Goal: Find specific page/section: Find specific page/section

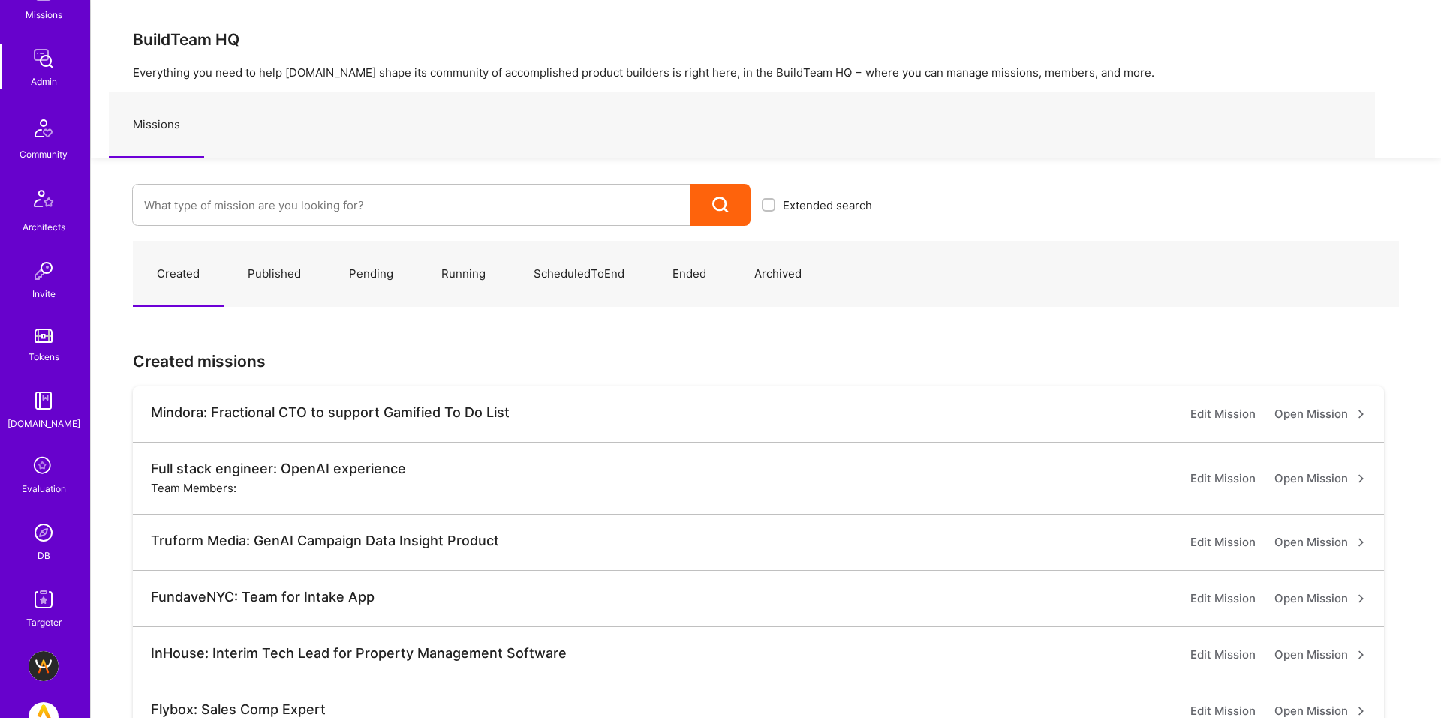
scroll to position [253, 0]
click at [47, 529] on img at bounding box center [44, 527] width 30 height 30
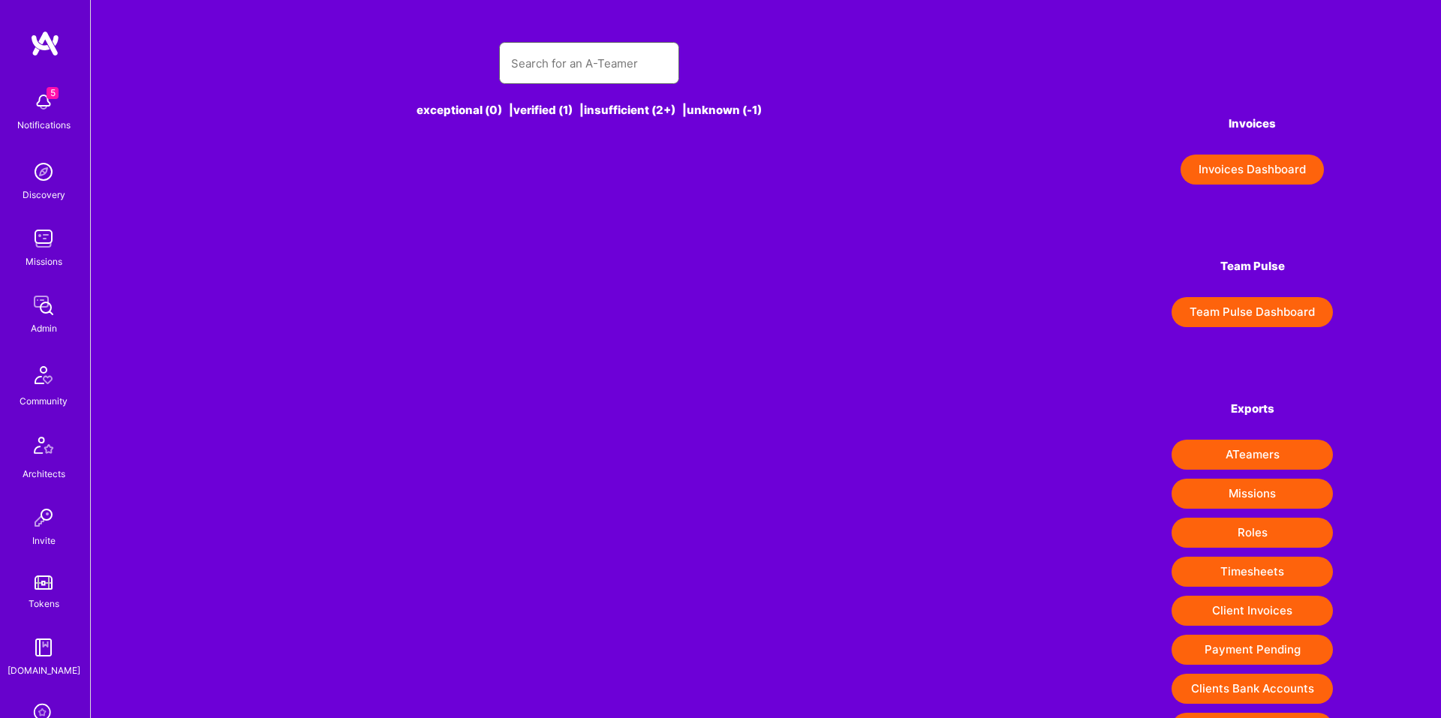
click at [607, 68] on input "text" at bounding box center [589, 63] width 156 height 38
type input "M"
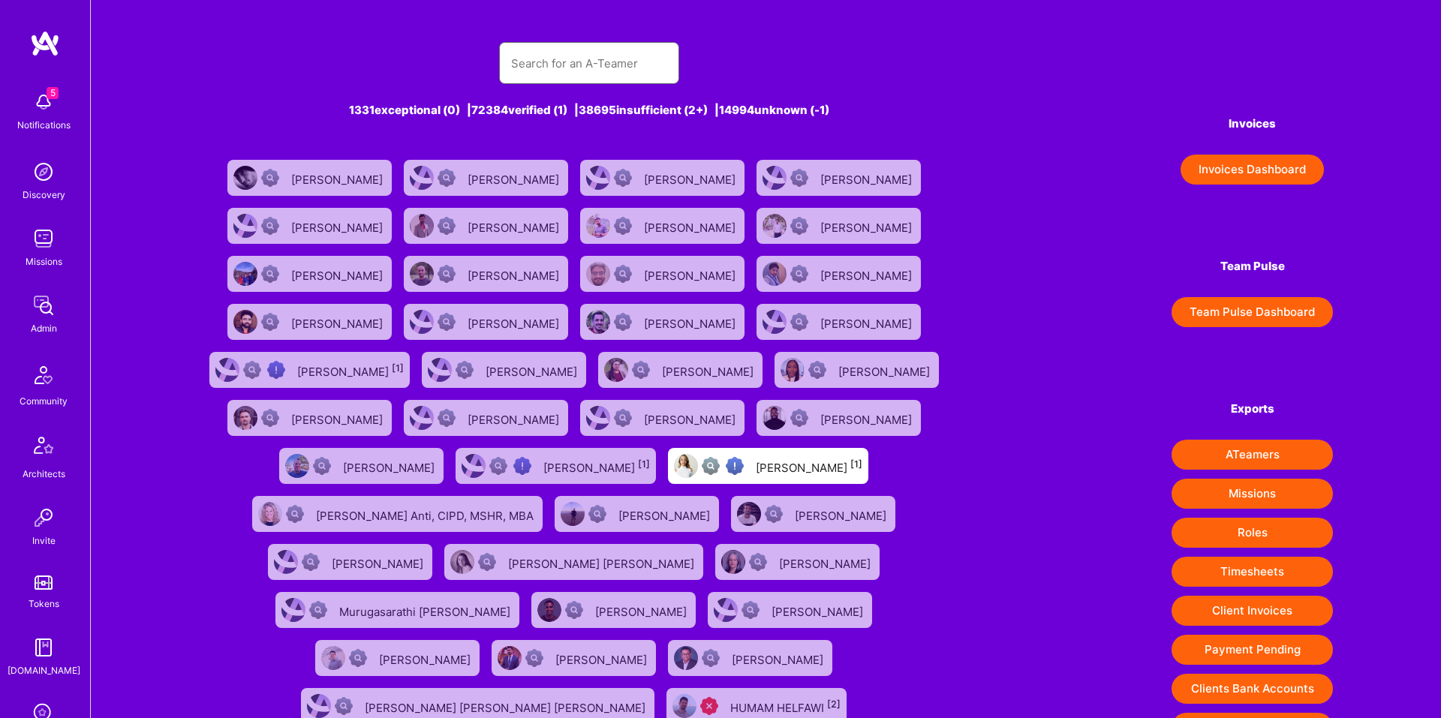
type input "I"
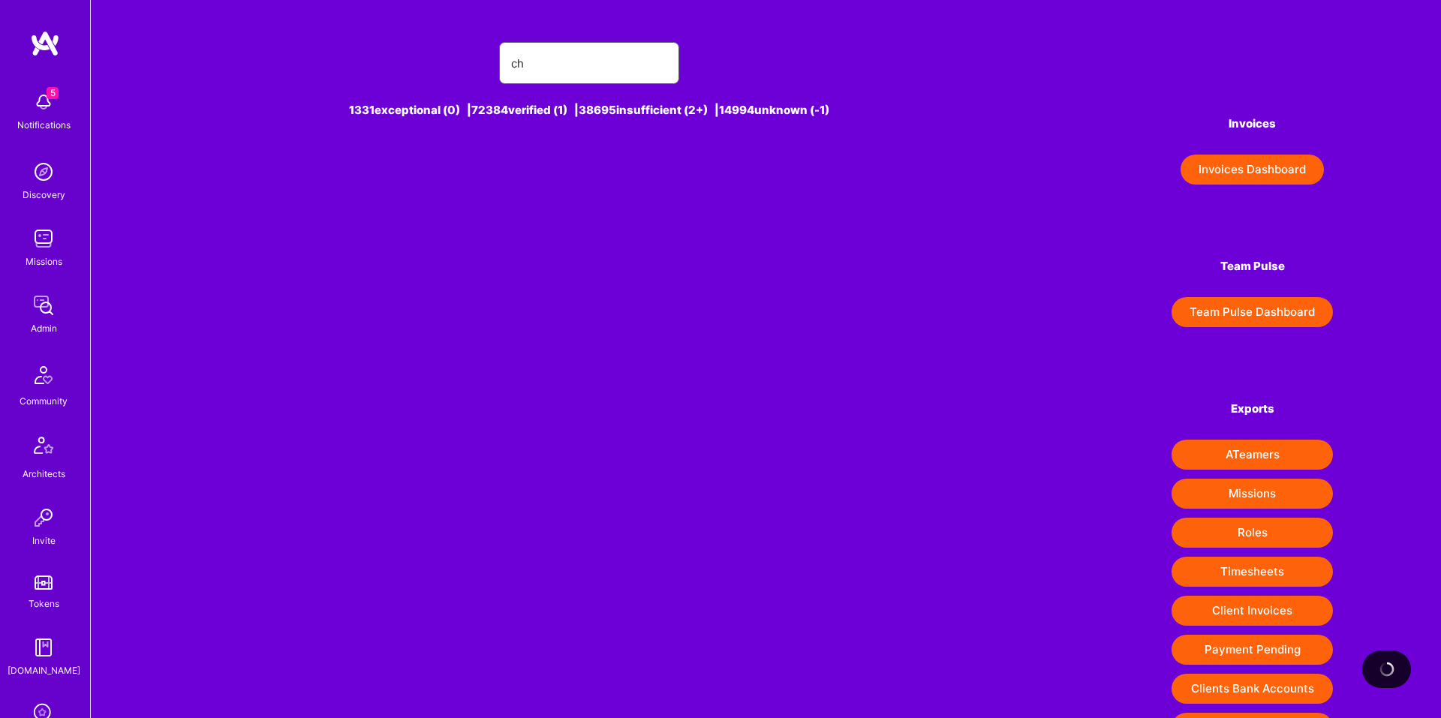
type input "c"
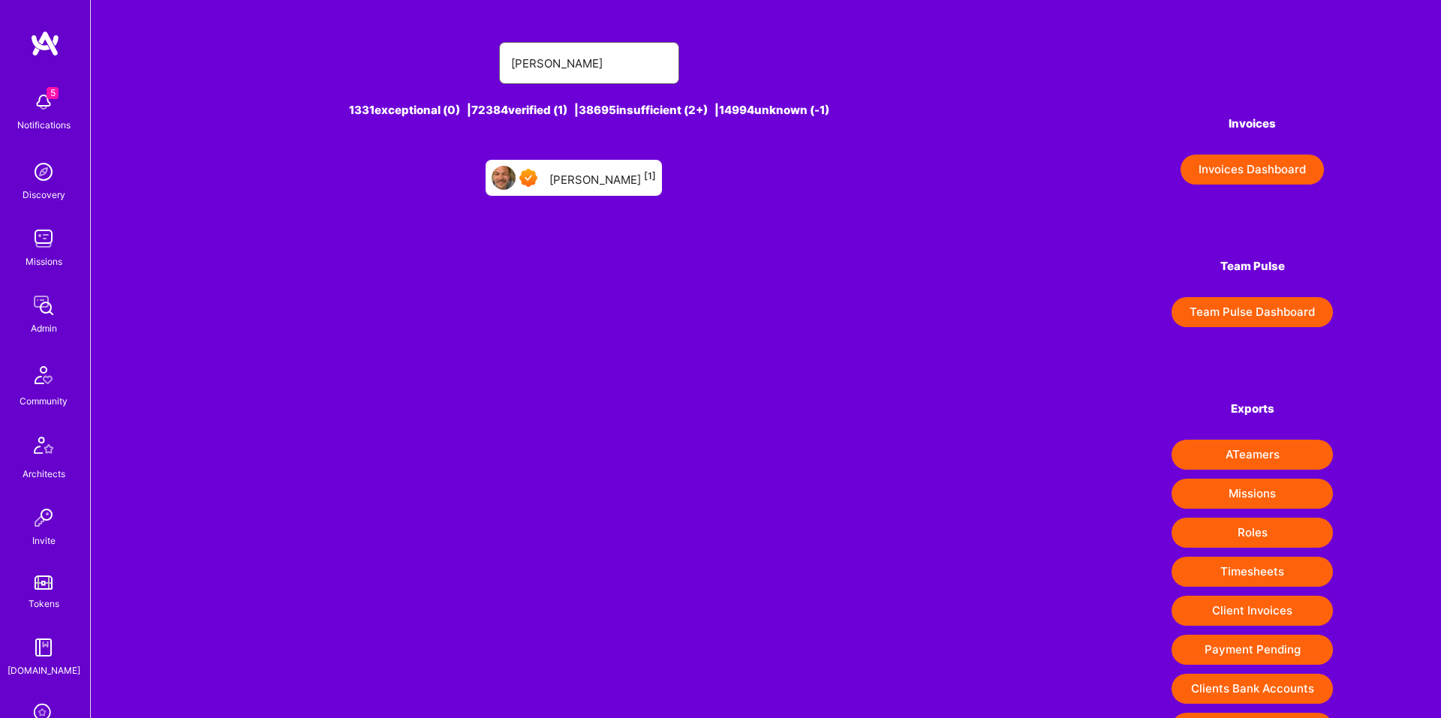
type input "[PERSON_NAME]"
click at [576, 171] on div "[PERSON_NAME] [1]" at bounding box center [602, 178] width 107 height 20
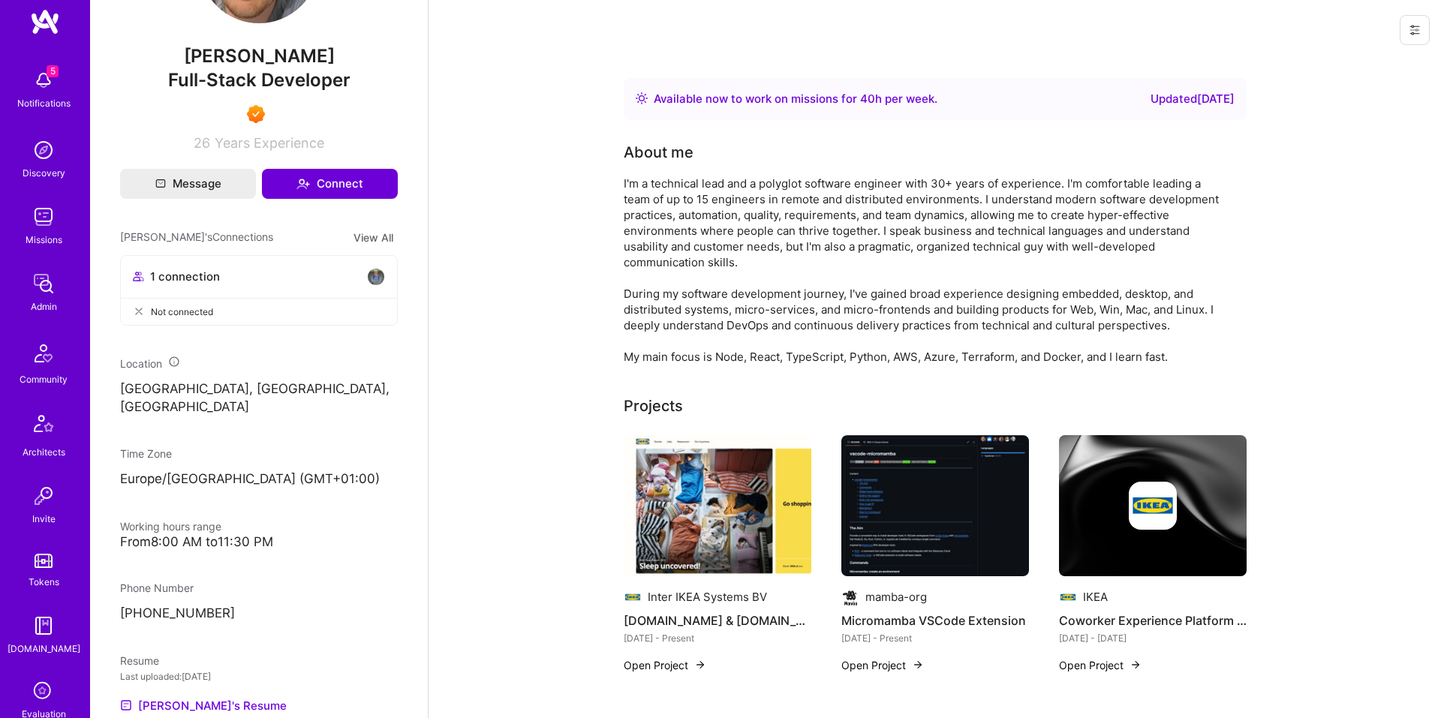
scroll to position [26, 0]
click at [44, 683] on icon at bounding box center [43, 688] width 29 height 29
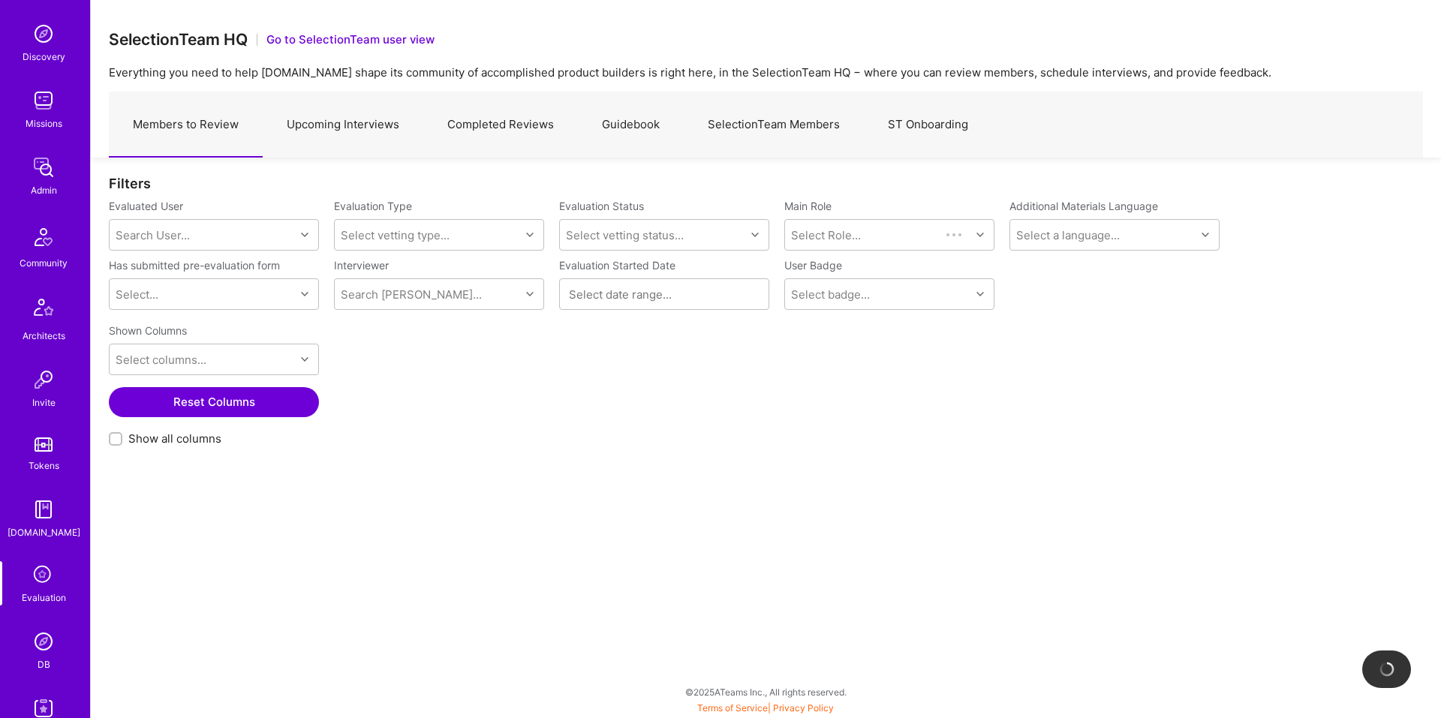
scroll to position [157, 0]
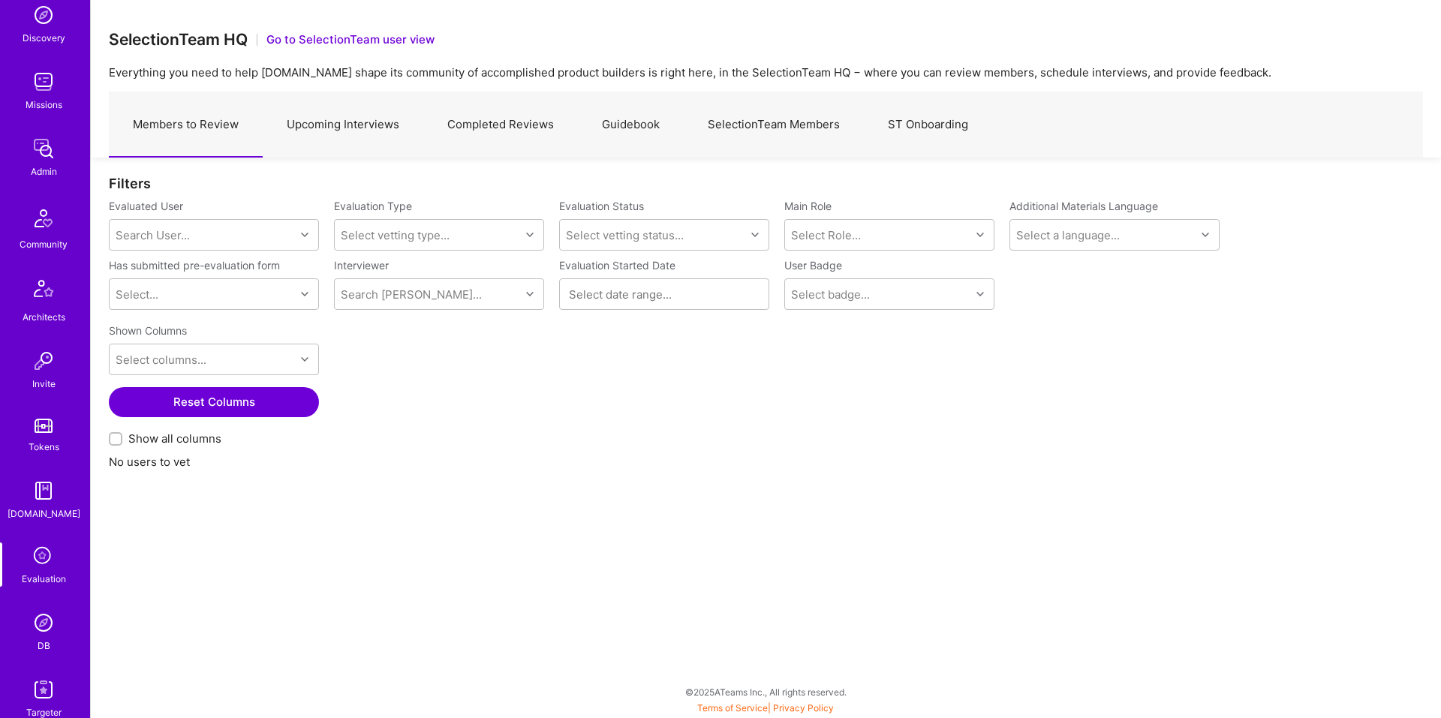
click at [32, 616] on img at bounding box center [44, 623] width 30 height 30
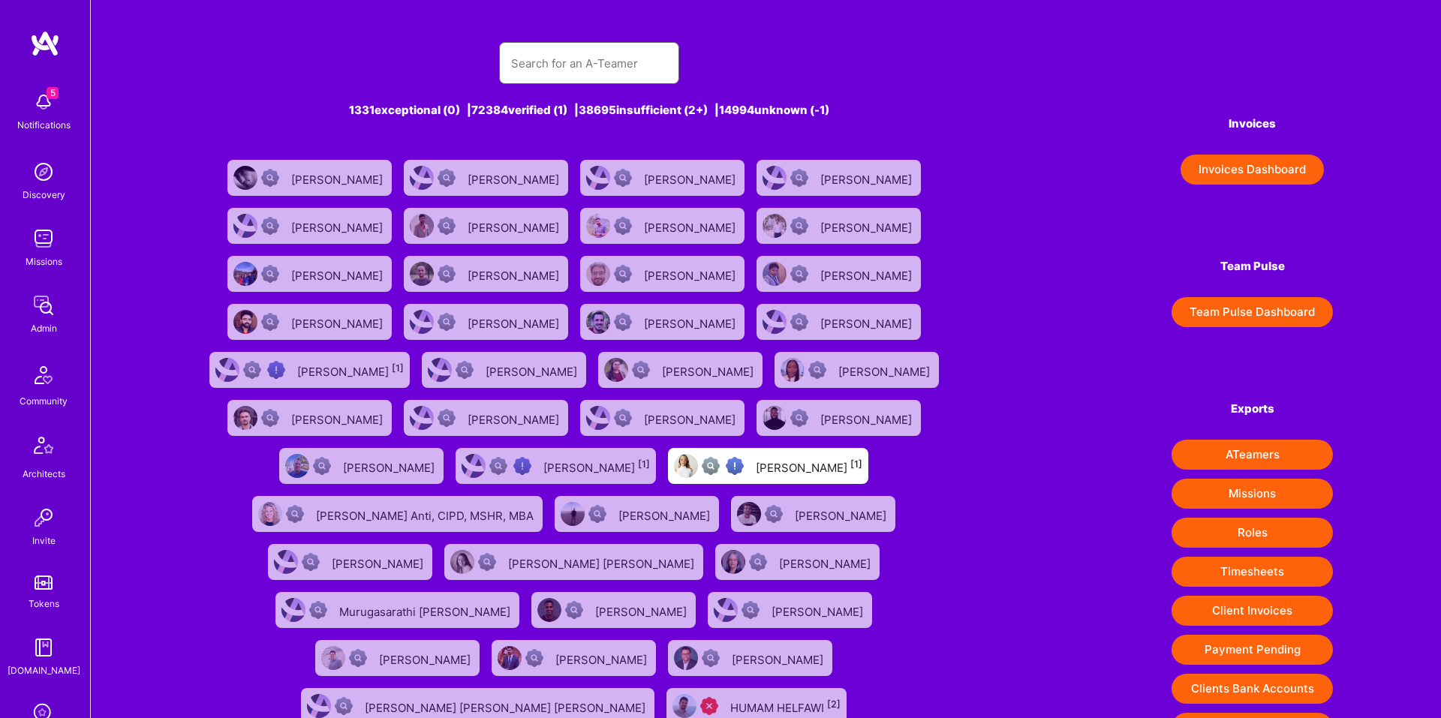
click at [632, 74] on input "text" at bounding box center [589, 63] width 156 height 38
type input "Mirkin"
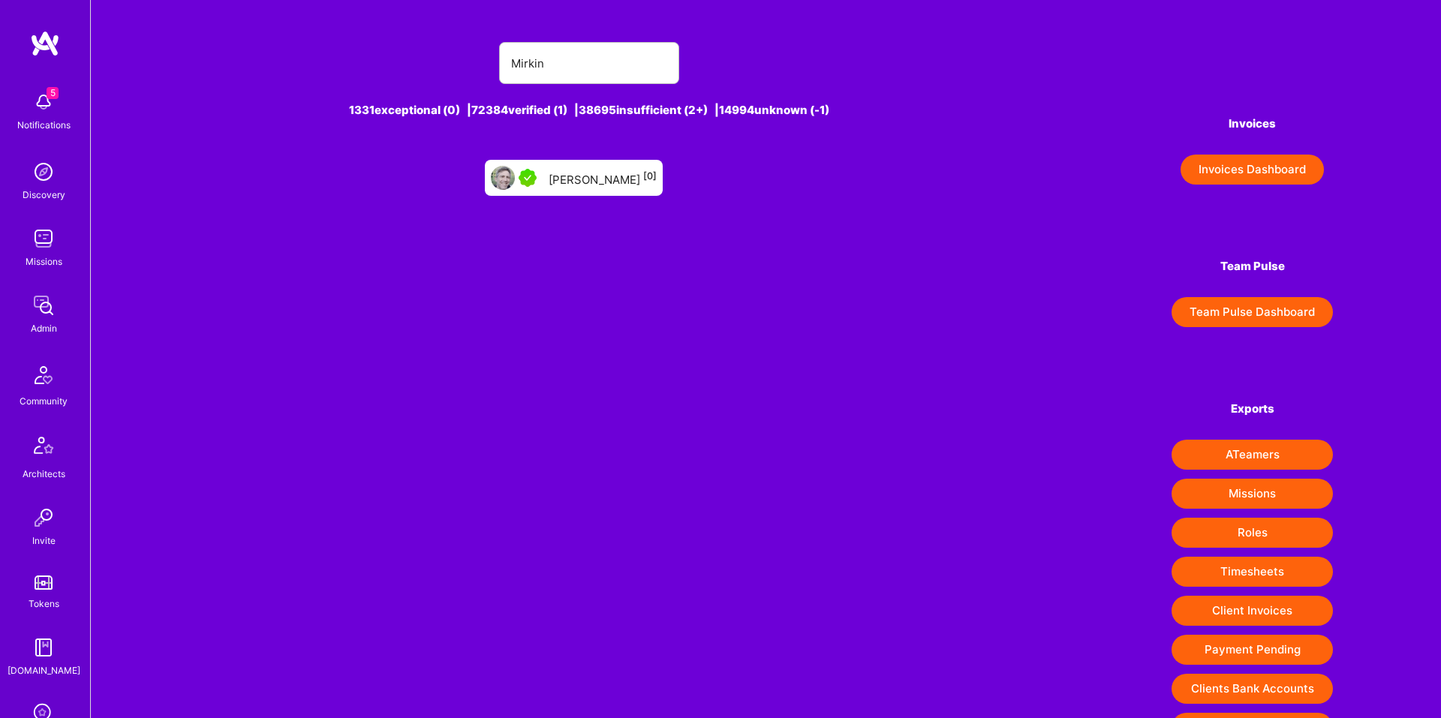
click at [543, 188] on div at bounding box center [517, 178] width 52 height 24
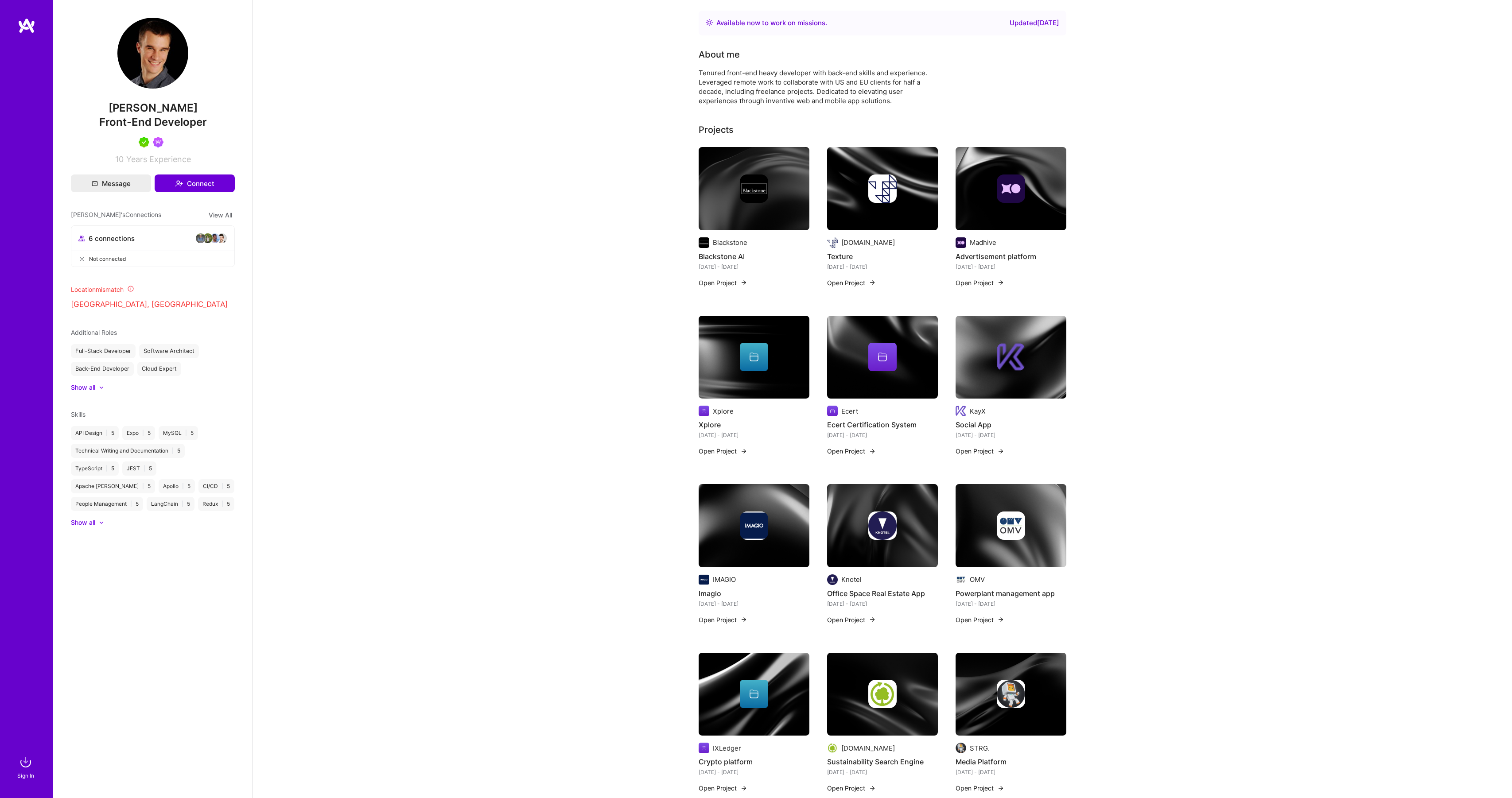
scroll to position [221, 0]
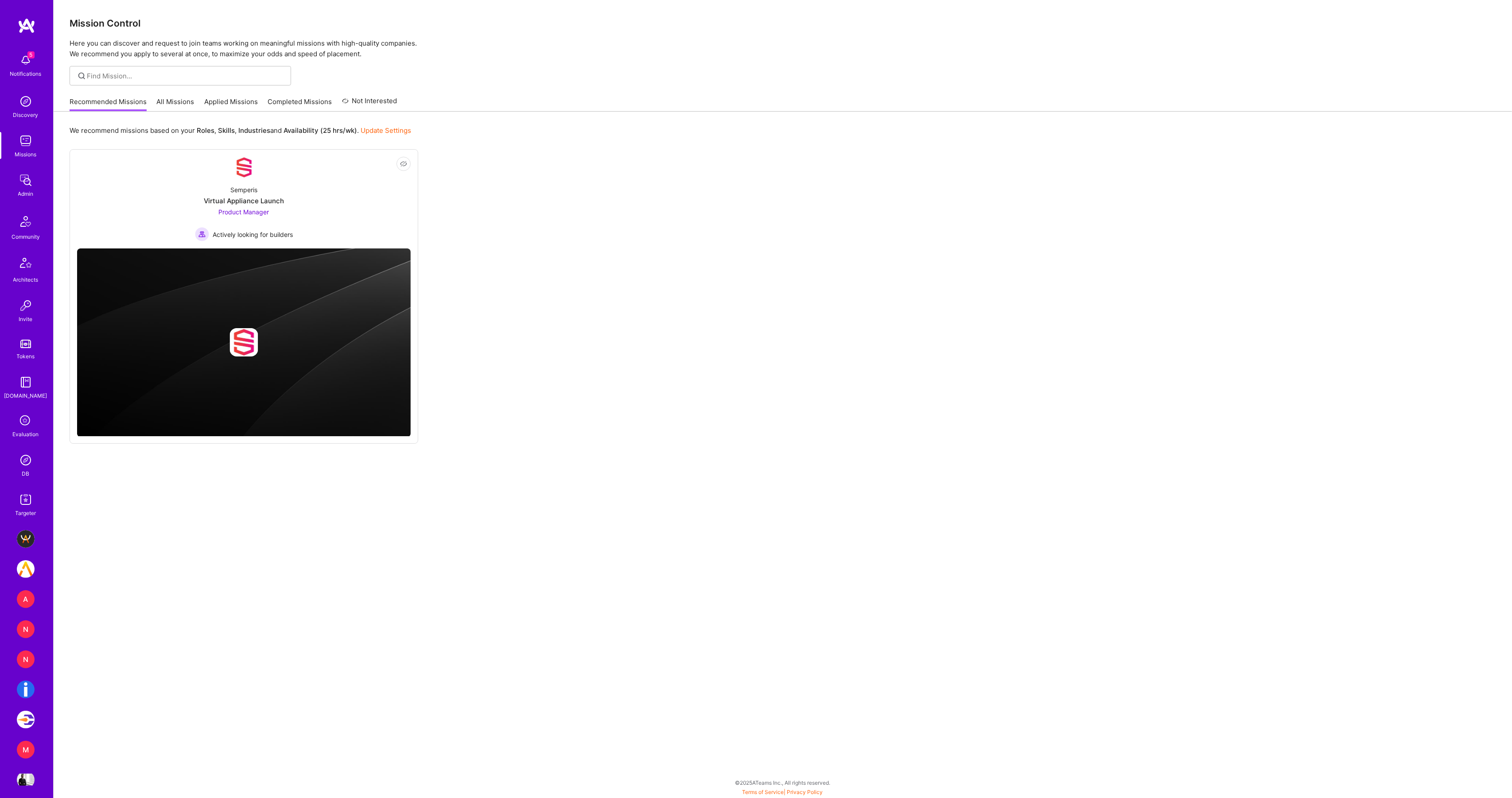
click at [27, 473] on div "DB" at bounding box center [26, 474] width 8 height 9
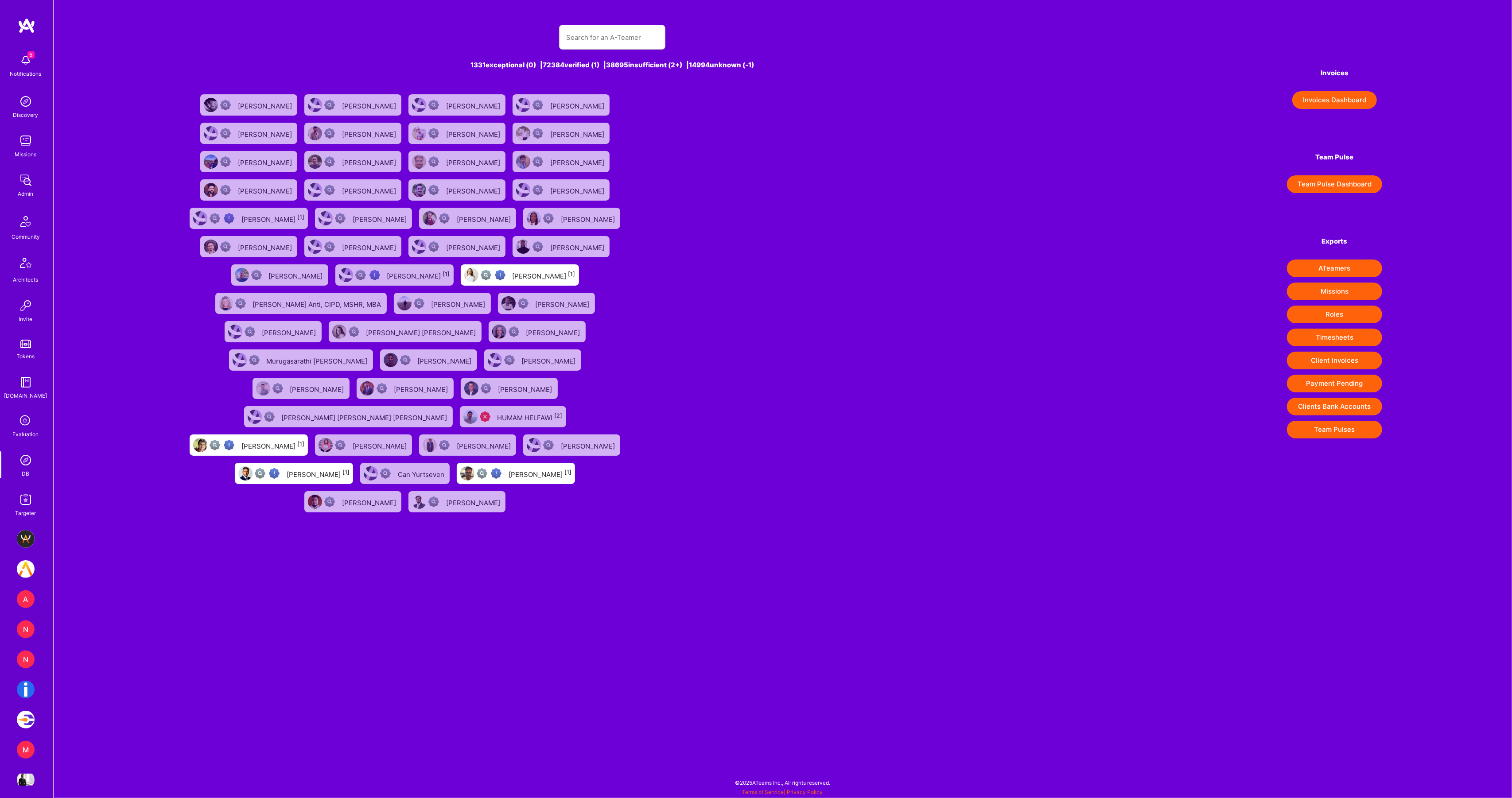
click at [1340, 338] on button "Timesheets" at bounding box center [1334, 338] width 95 height 18
click at [616, 30] on input "text" at bounding box center [612, 37] width 92 height 22
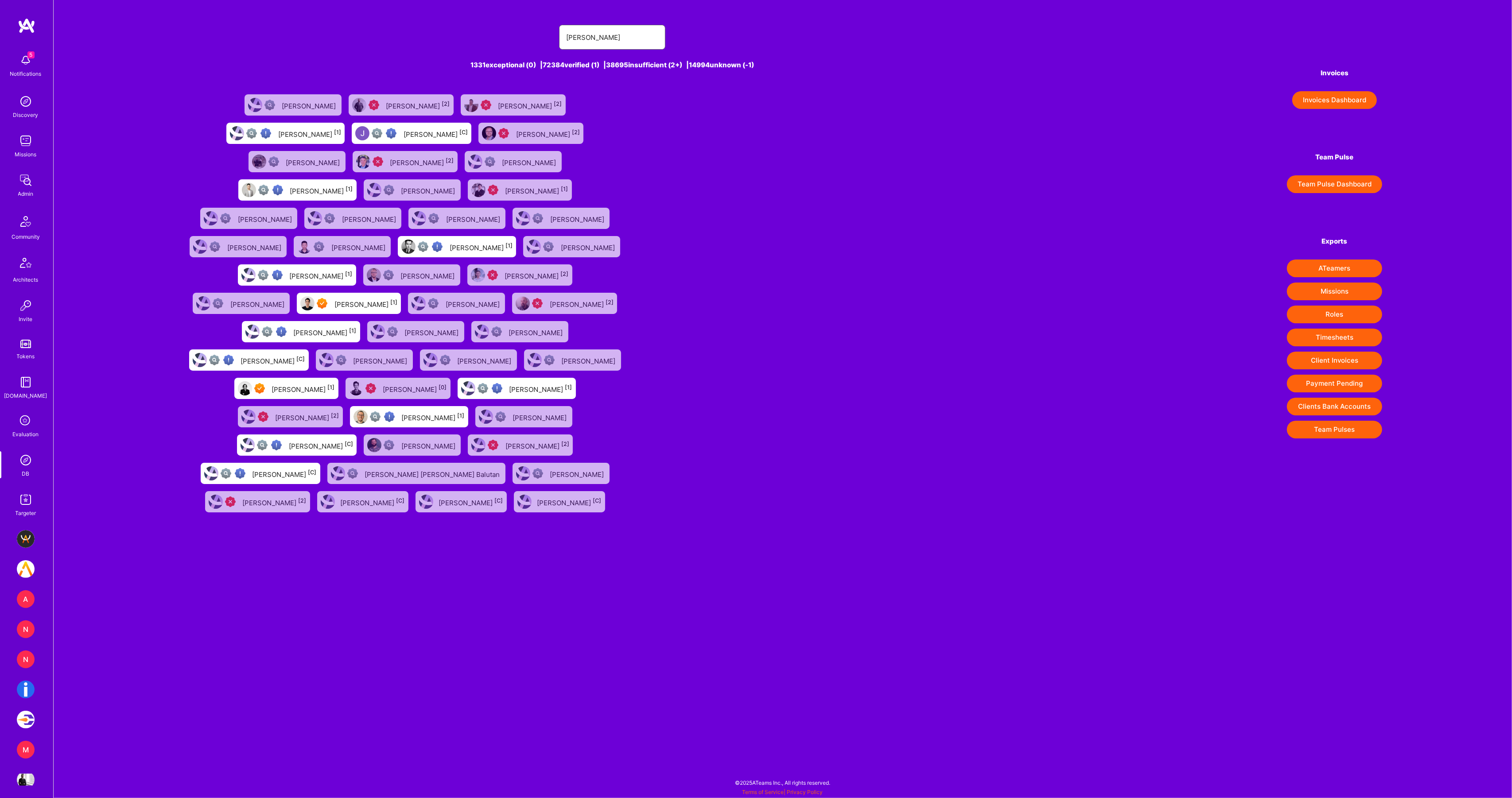
type input "Jason Krupat"
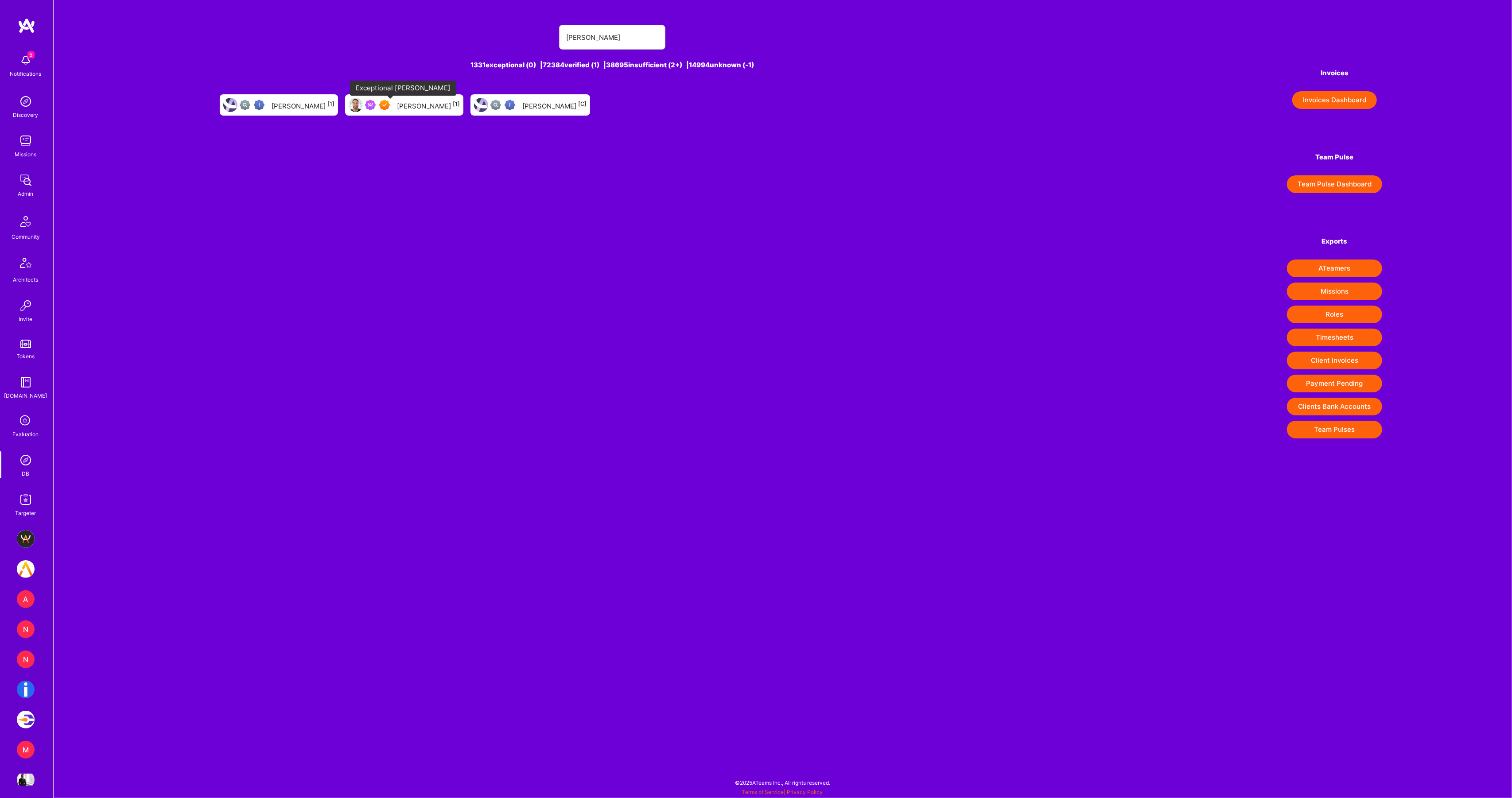
click at [390, 108] on img at bounding box center [384, 105] width 11 height 11
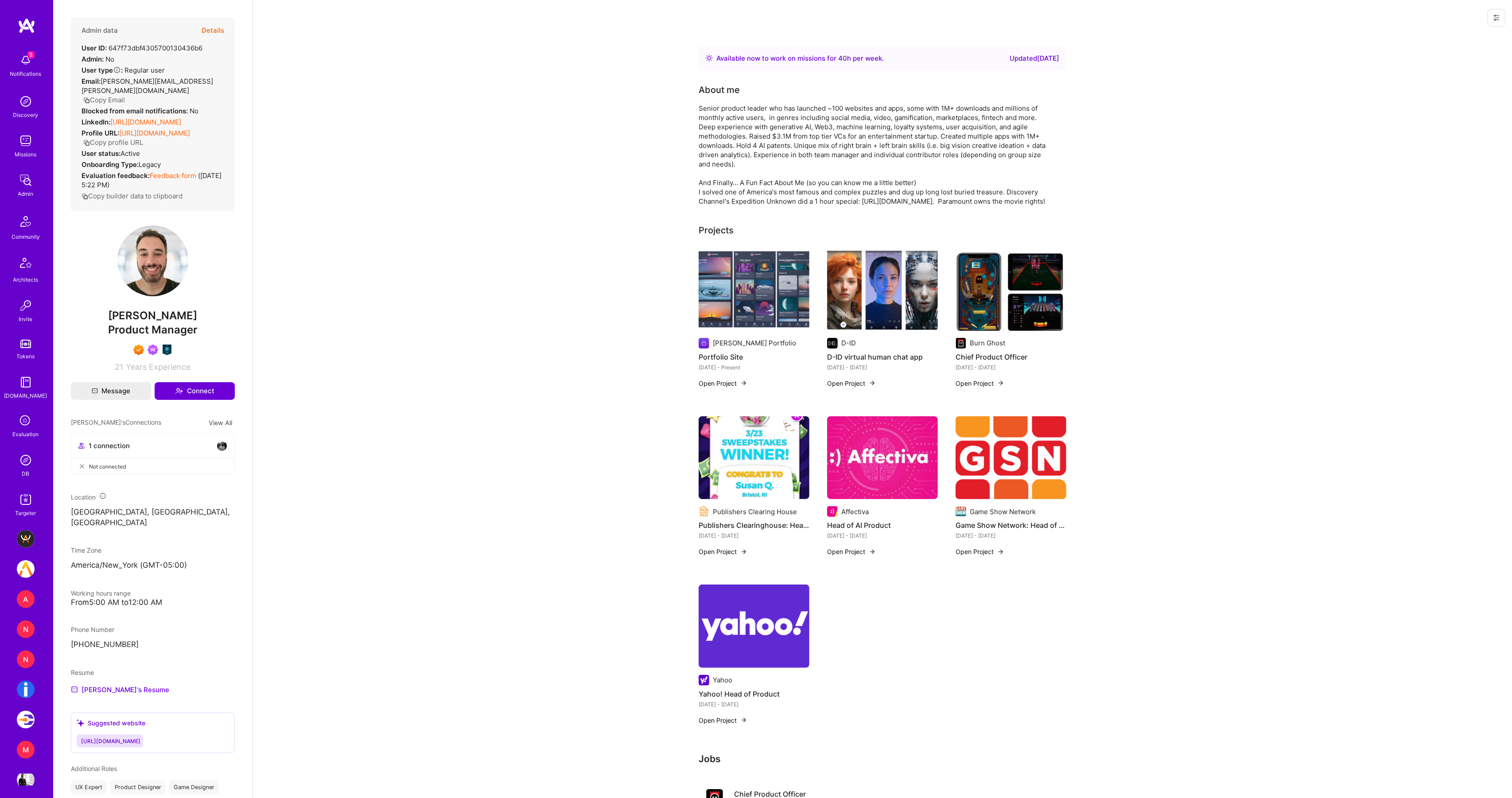
click at [213, 28] on button "Details" at bounding box center [213, 31] width 22 height 26
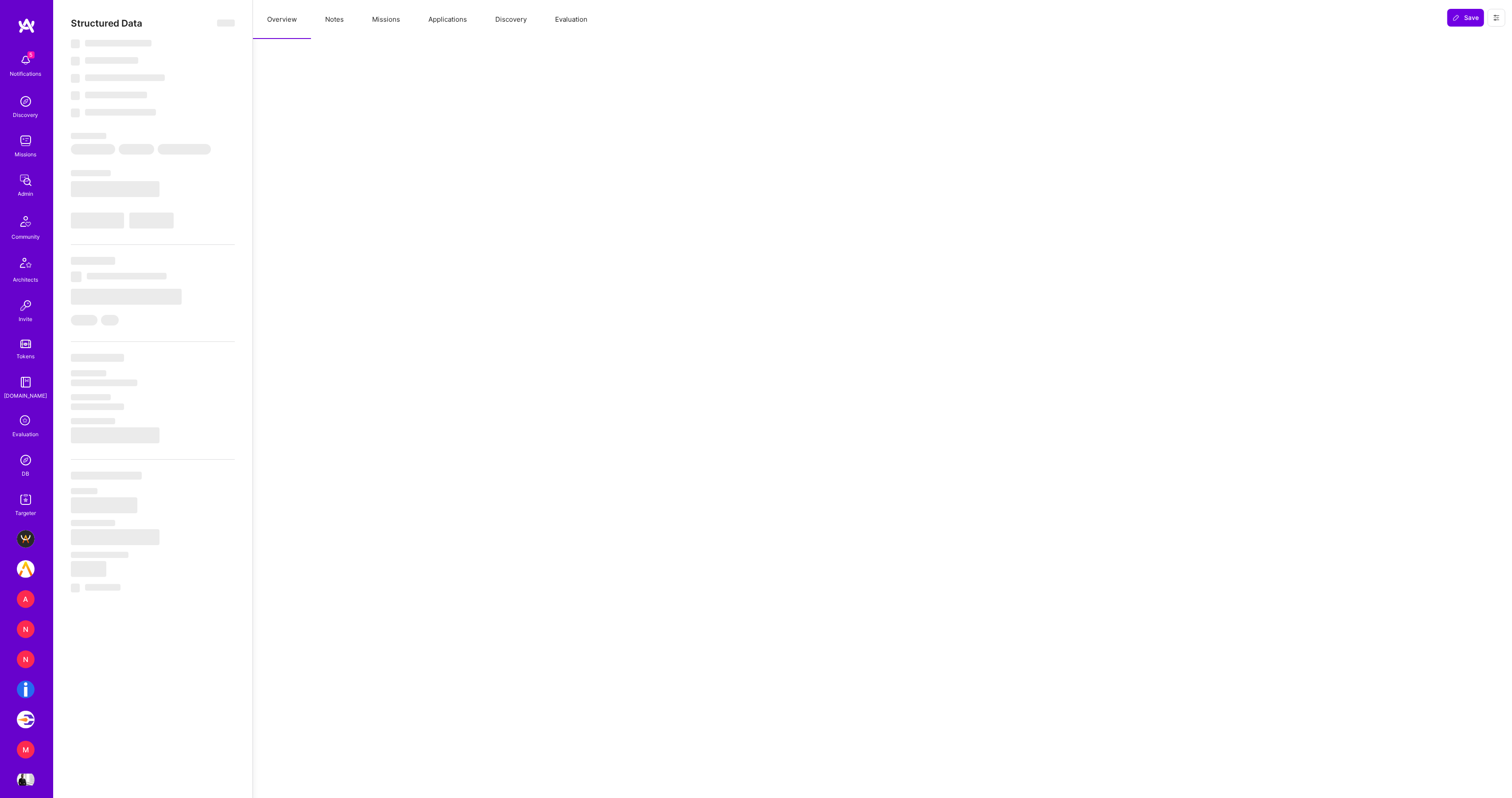
click at [407, 19] on button "Missions" at bounding box center [386, 19] width 56 height 39
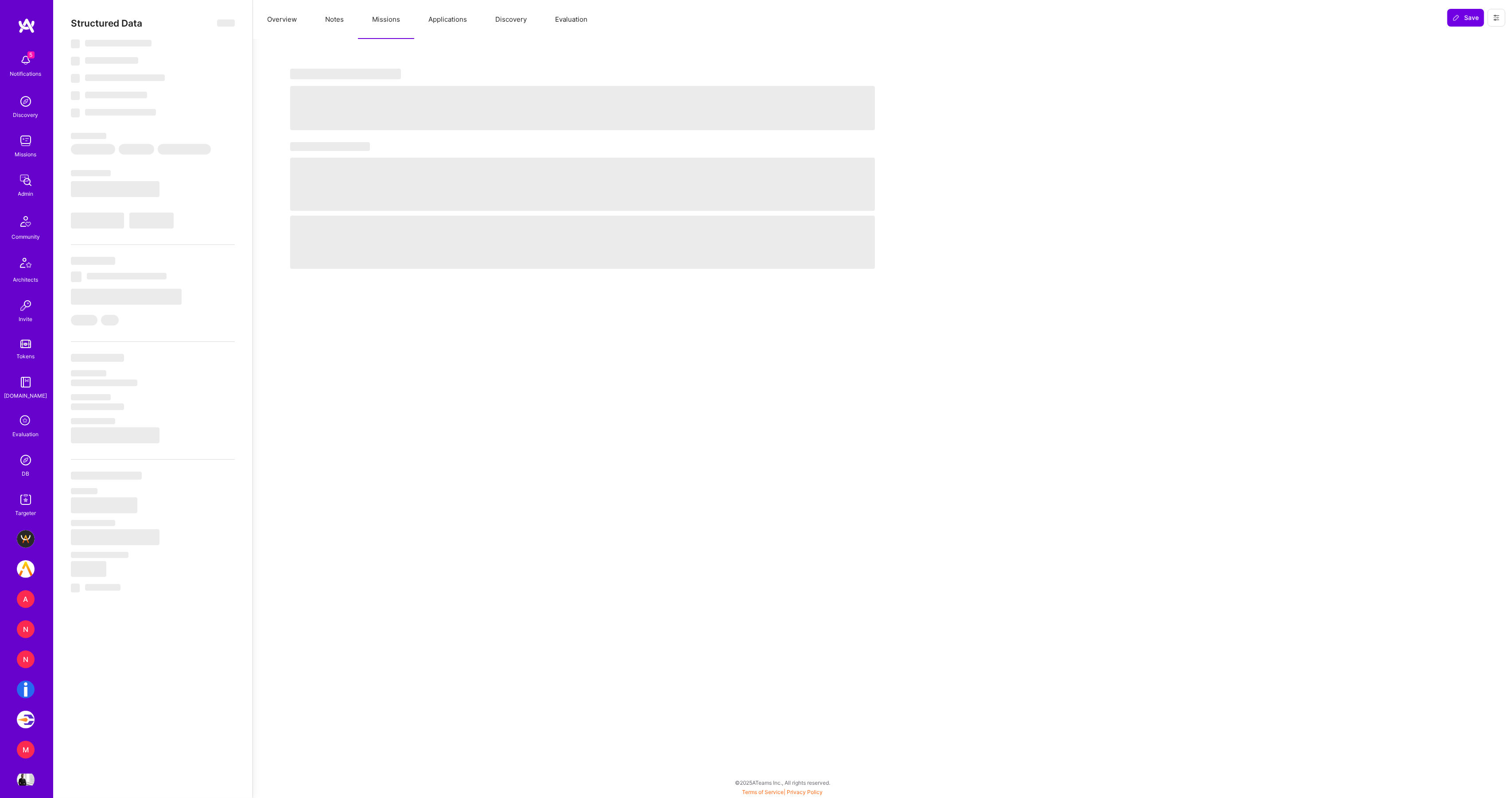
select select "Right Now"
select select "7"
select select "4"
select select "7"
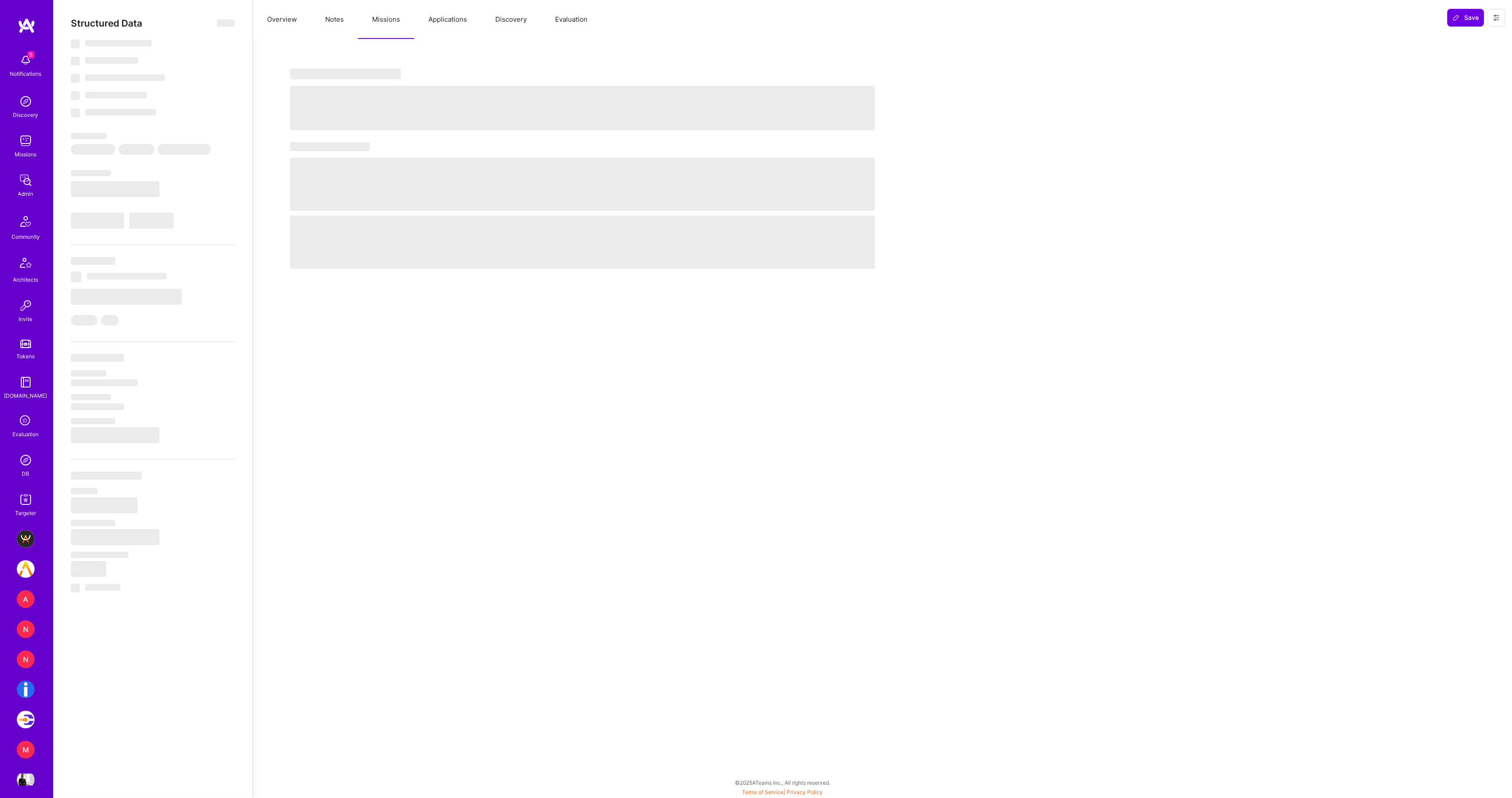
select select "US"
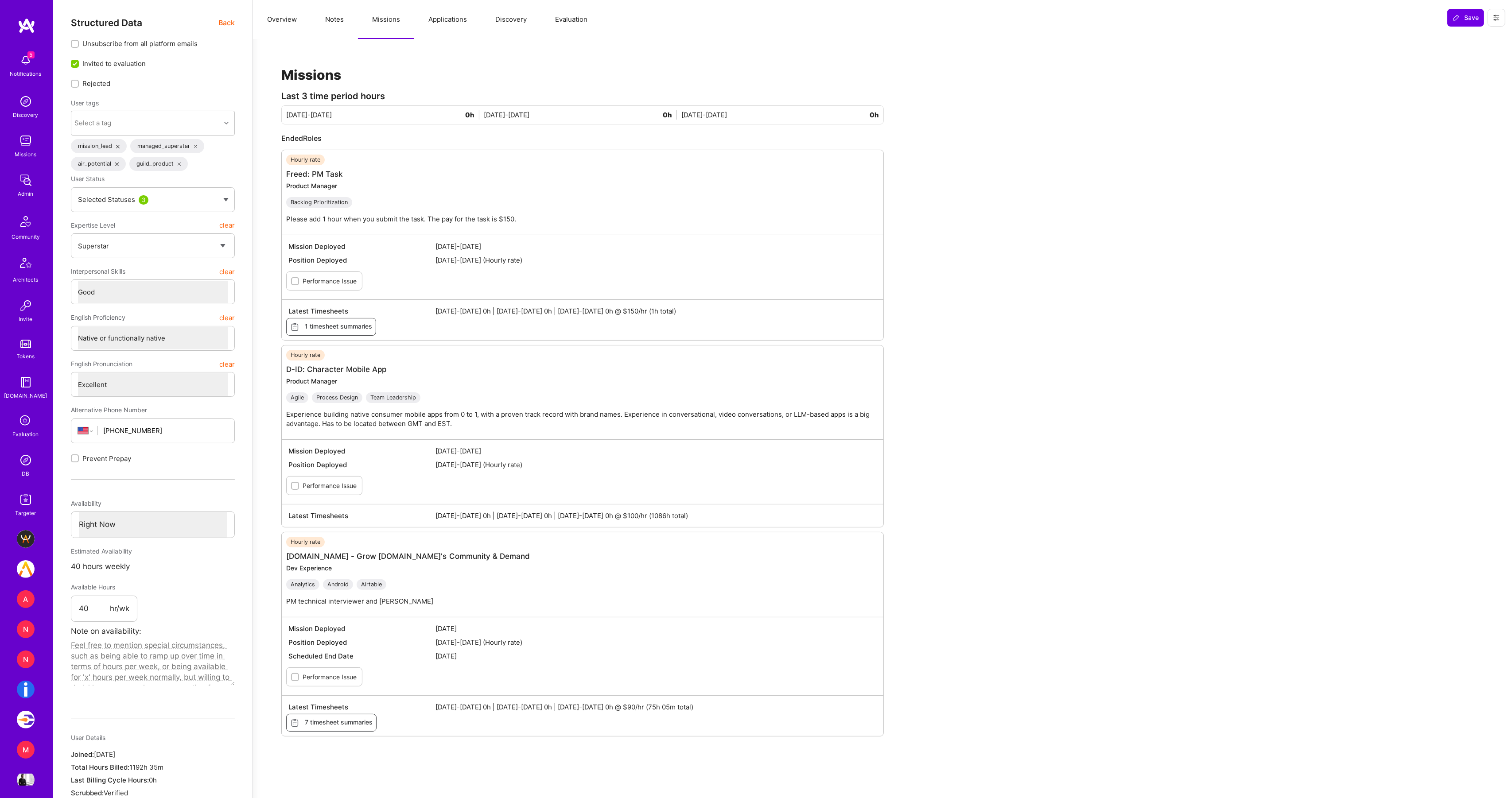
scroll to position [89, 0]
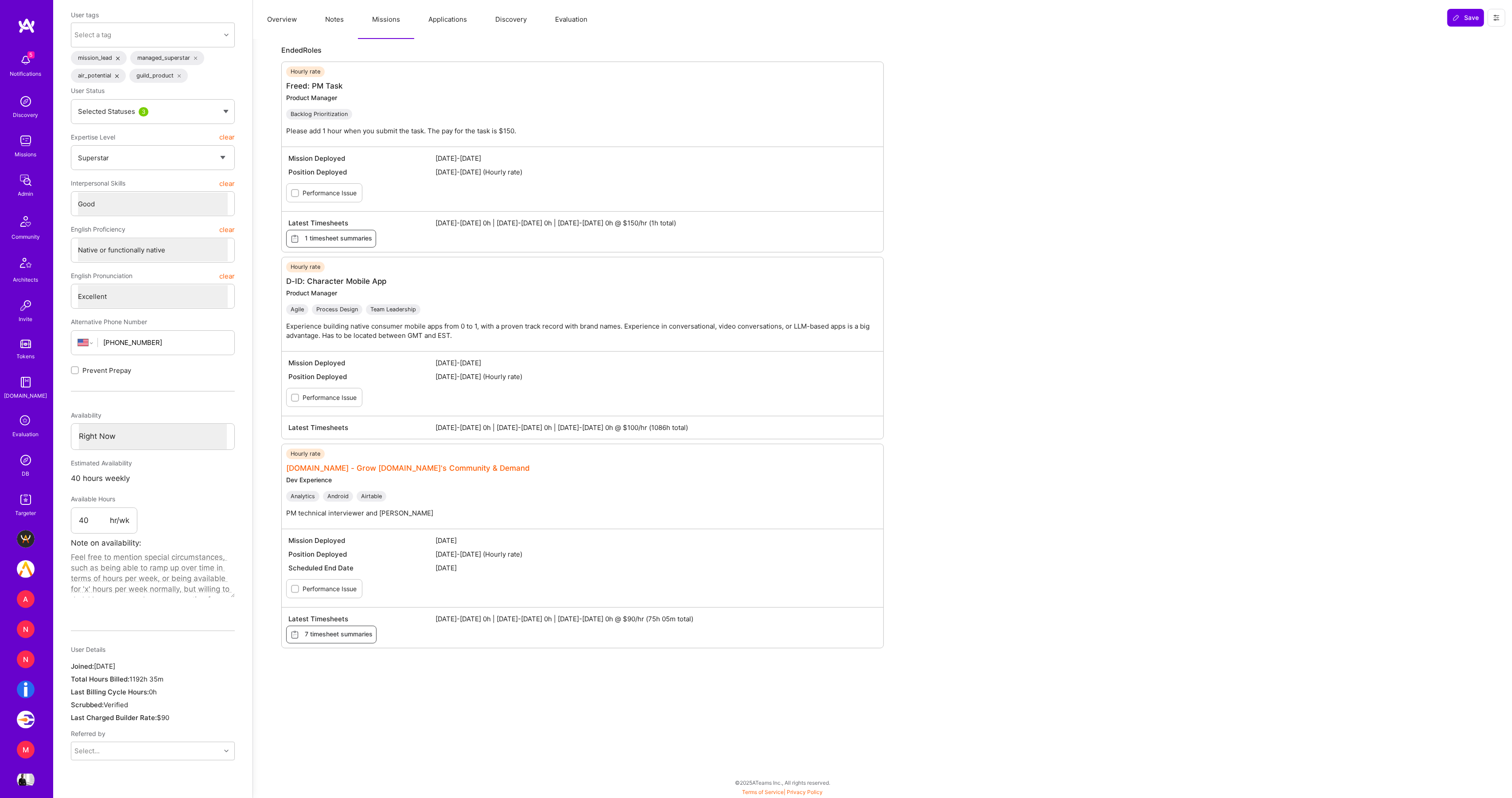
click at [317, 473] on link "A.Team - Grow A.Team's Community & Demand" at bounding box center [408, 468] width 244 height 9
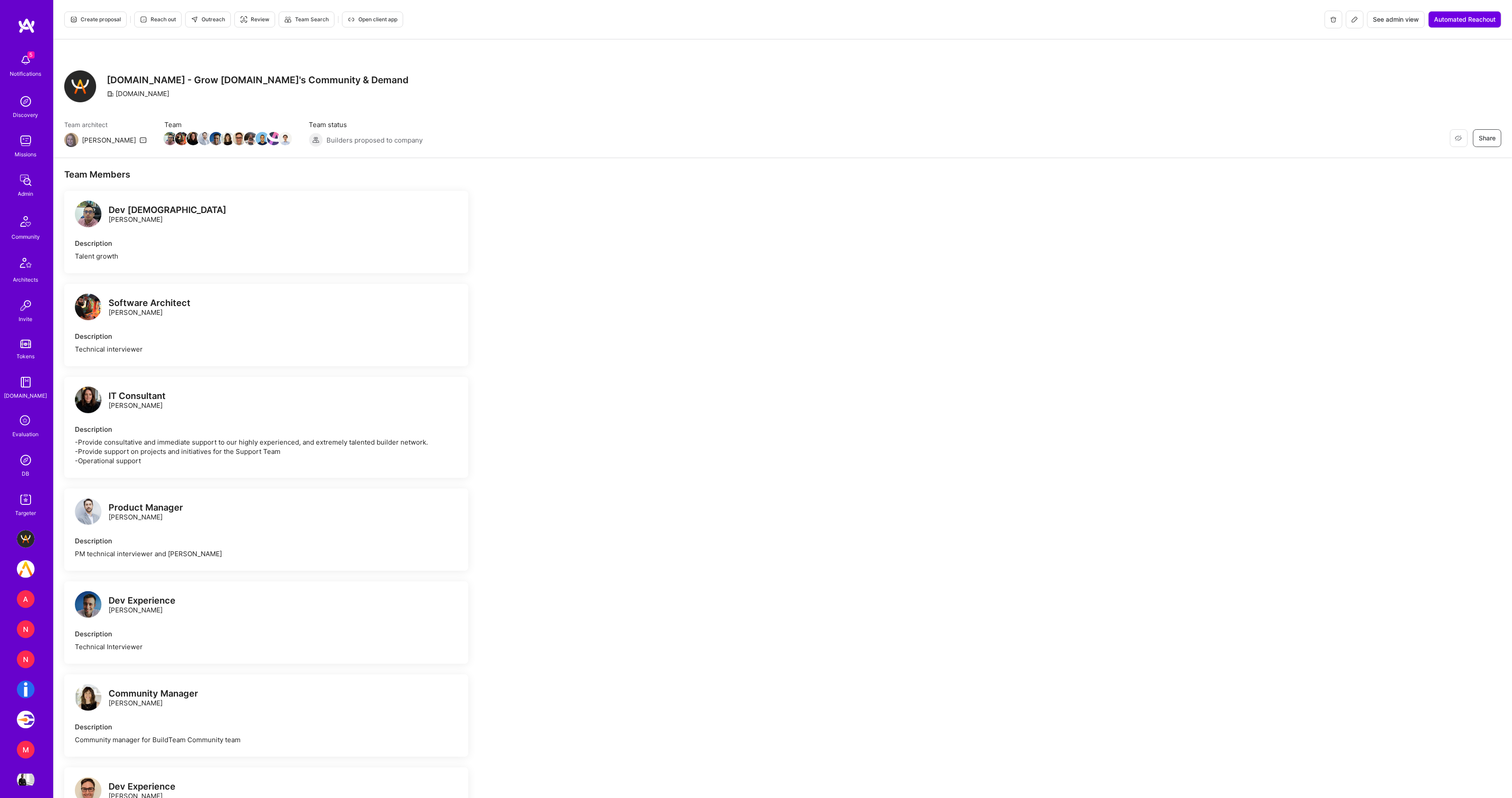
click at [147, 79] on h3 "A.Team - Grow A.Team's Community & Demand" at bounding box center [257, 80] width 302 height 11
copy h3 "A.Team - Grow A.Team's Community & Demand"
click at [1352, 23] on button at bounding box center [1355, 19] width 18 height 18
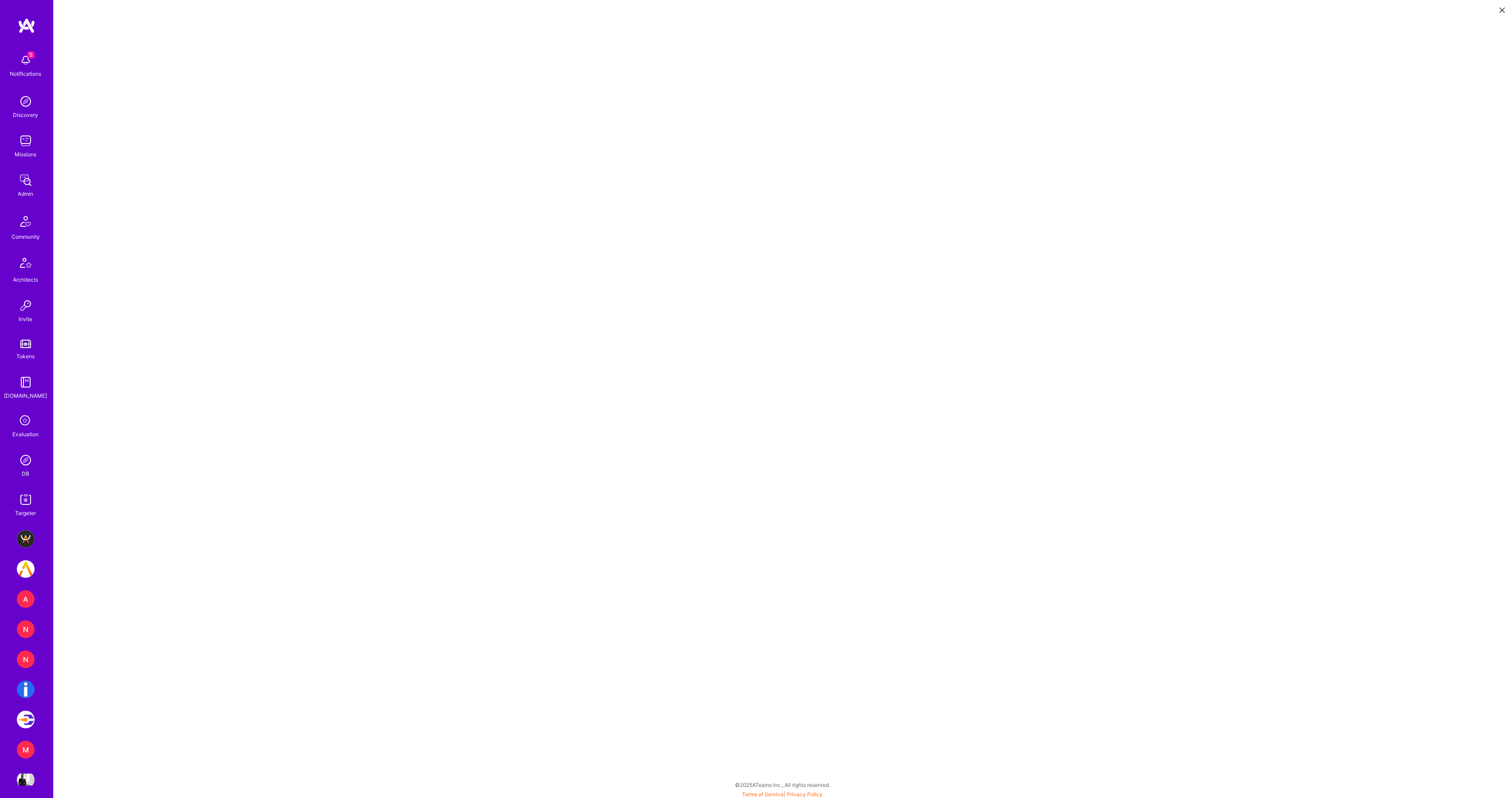
scroll to position [3, 0]
